Goal: Task Accomplishment & Management: Manage account settings

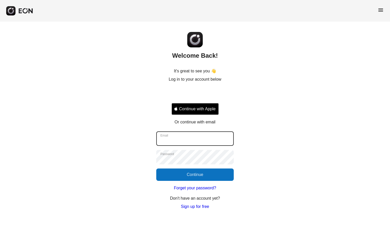
click at [209, 137] on input "Email" at bounding box center [194, 139] width 77 height 14
type input "**********"
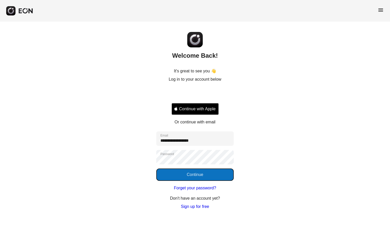
click at [203, 174] on button "Continue" at bounding box center [194, 175] width 77 height 12
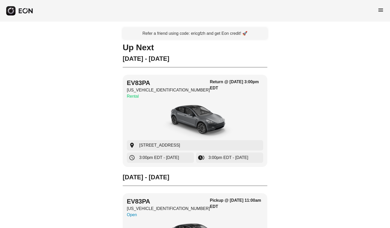
click at [381, 12] on span "menu" at bounding box center [380, 10] width 6 height 6
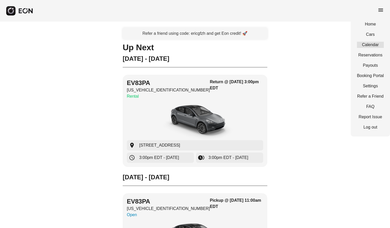
click at [373, 45] on link "Calendar" at bounding box center [370, 45] width 27 height 6
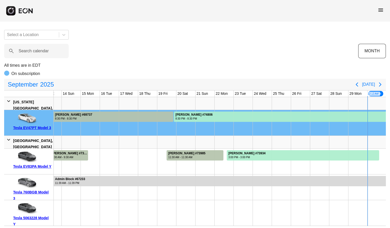
scroll to position [0, 241]
click at [381, 85] on icon "Next page" at bounding box center [380, 85] width 2 height 4
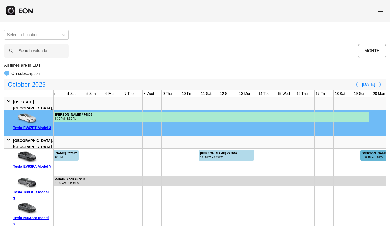
scroll to position [0, 0]
